Goal: Information Seeking & Learning: Check status

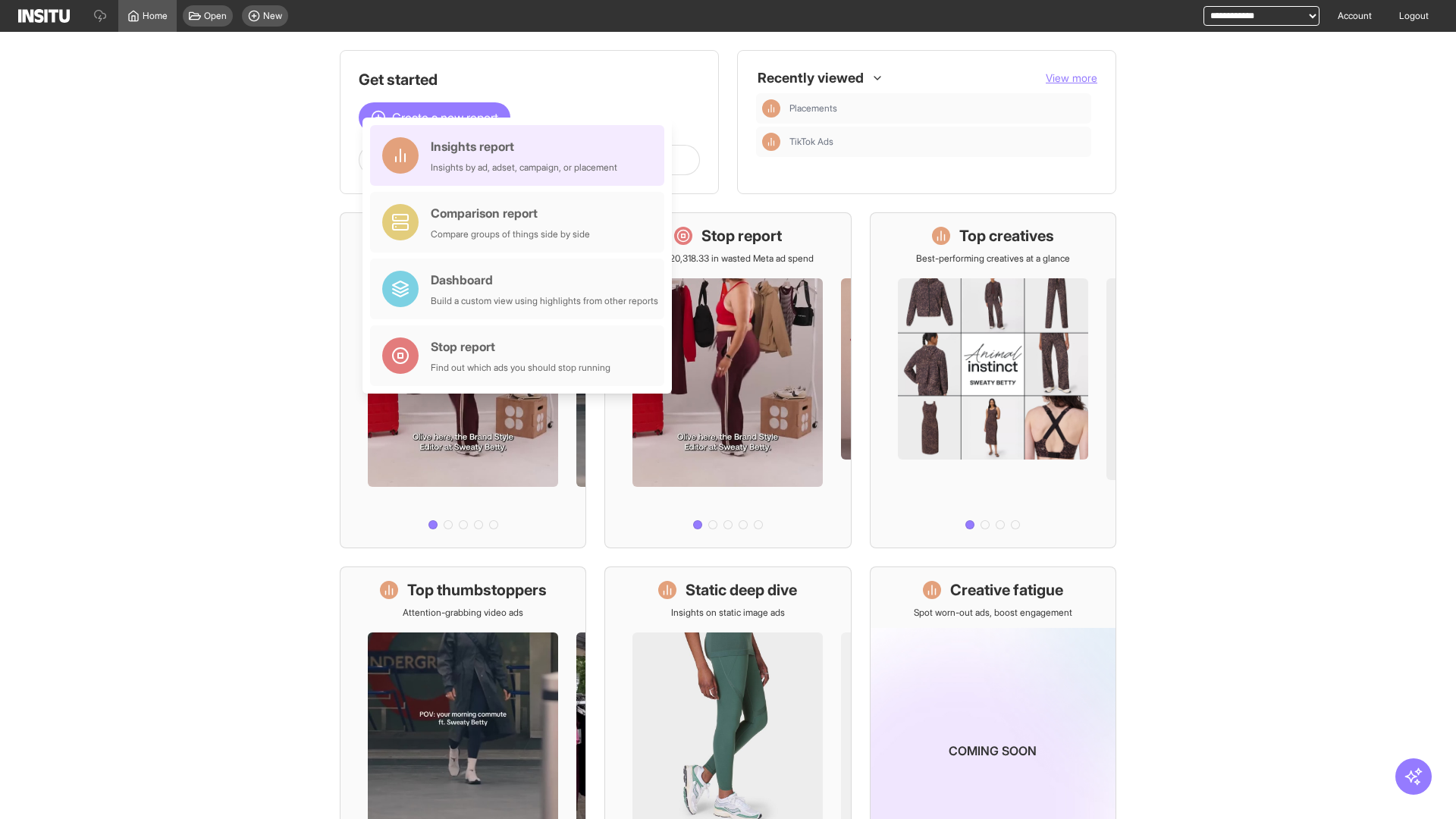
click at [521, 155] on div "Insights report Insights by ad, adset, campaign, or placement" at bounding box center [524, 155] width 187 height 36
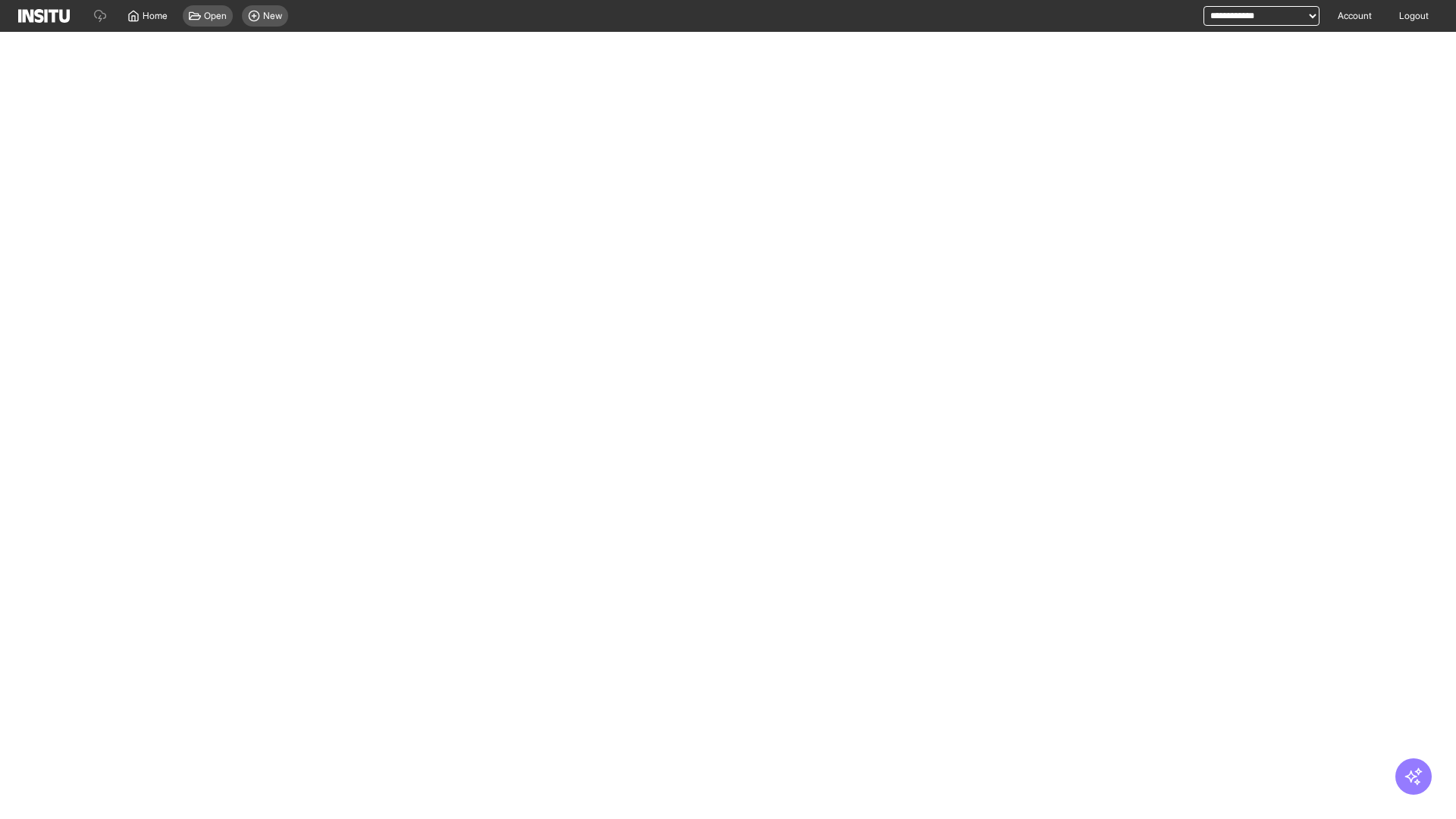
select select "**"
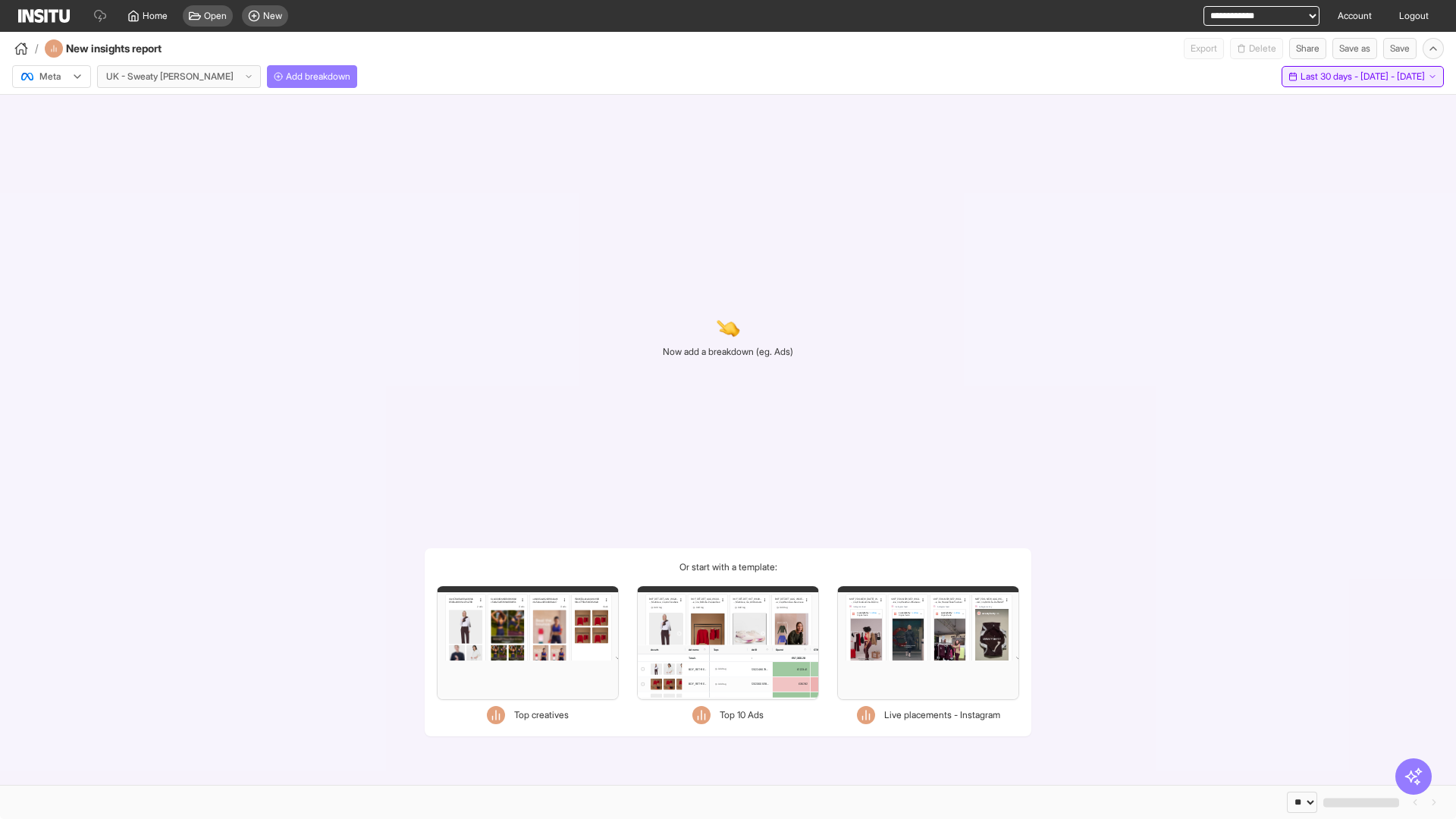
click at [1330, 77] on span "Last 30 days - [DATE] - [DATE]" at bounding box center [1362, 77] width 124 height 12
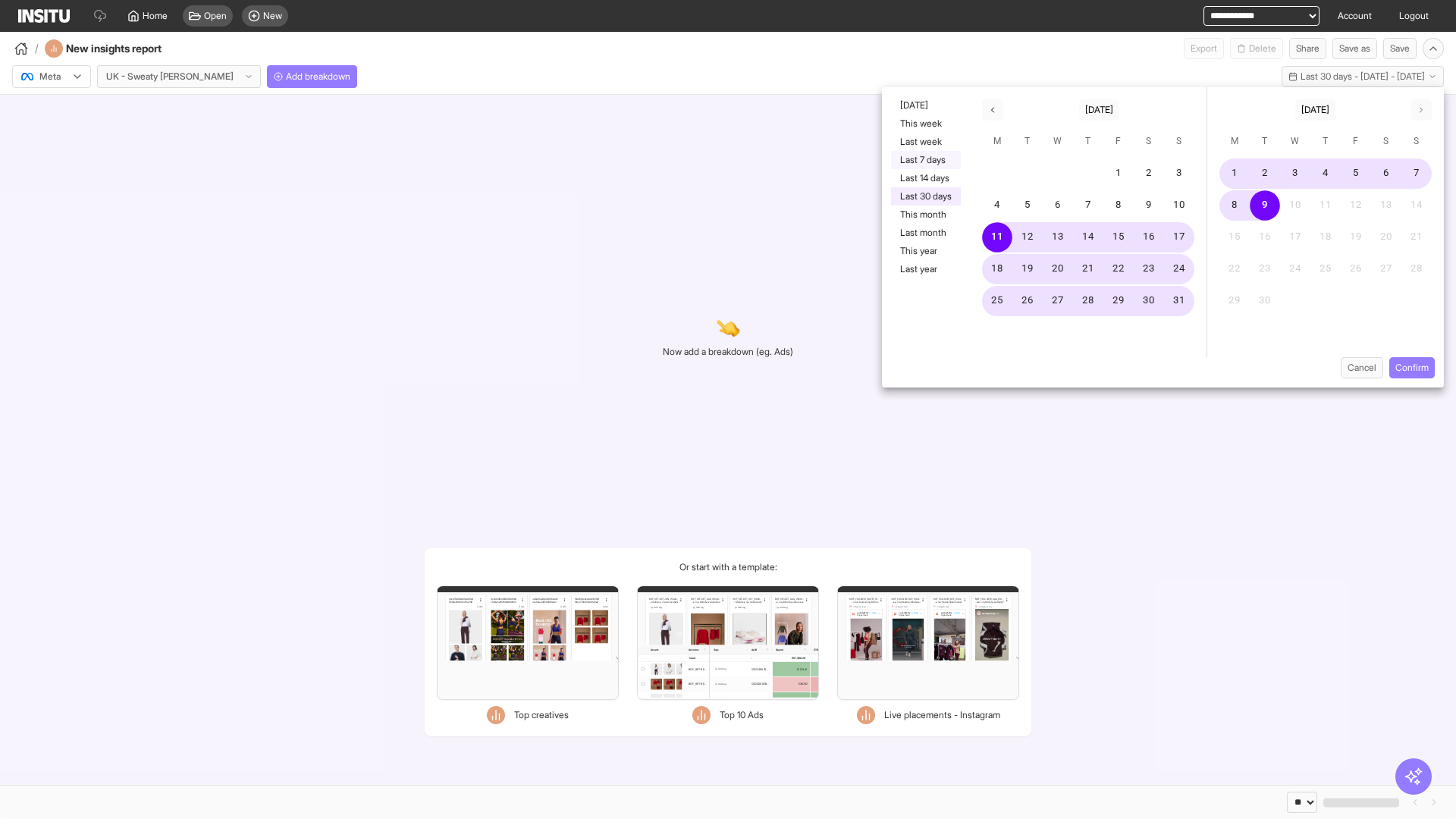
click at [925, 160] on button "Last 7 days" at bounding box center [925, 160] width 70 height 19
